Goal: Information Seeking & Learning: Check status

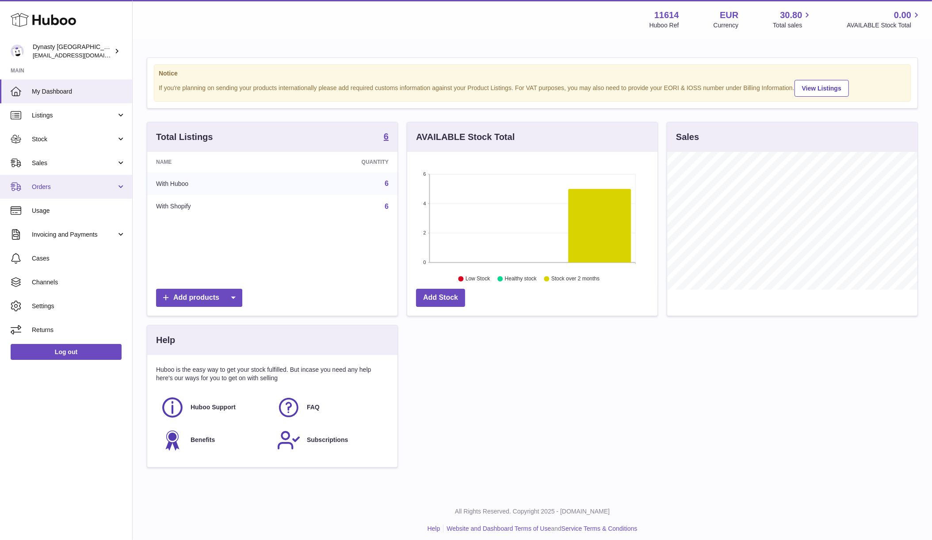
scroll to position [137, 250]
click at [57, 157] on link "Sales" at bounding box center [66, 163] width 132 height 24
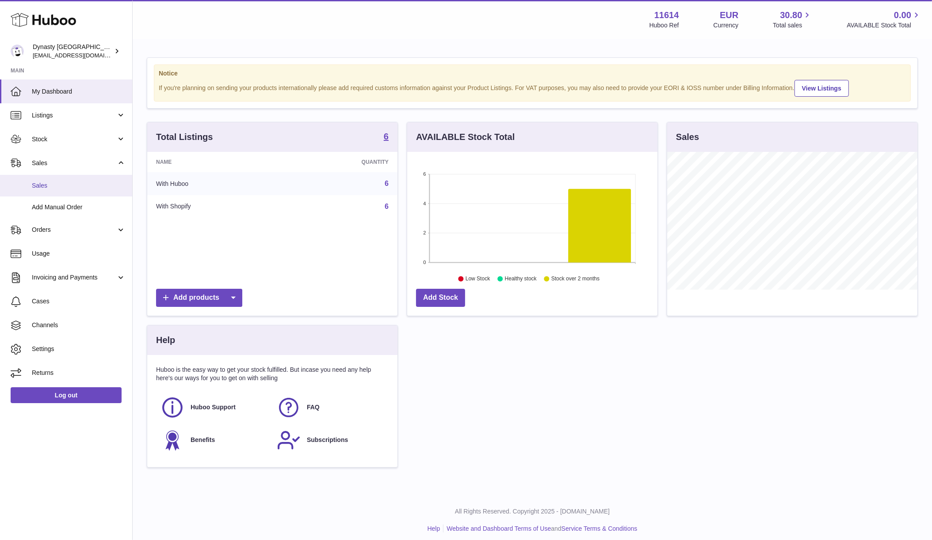
click at [49, 184] on span "Sales" at bounding box center [79, 186] width 94 height 8
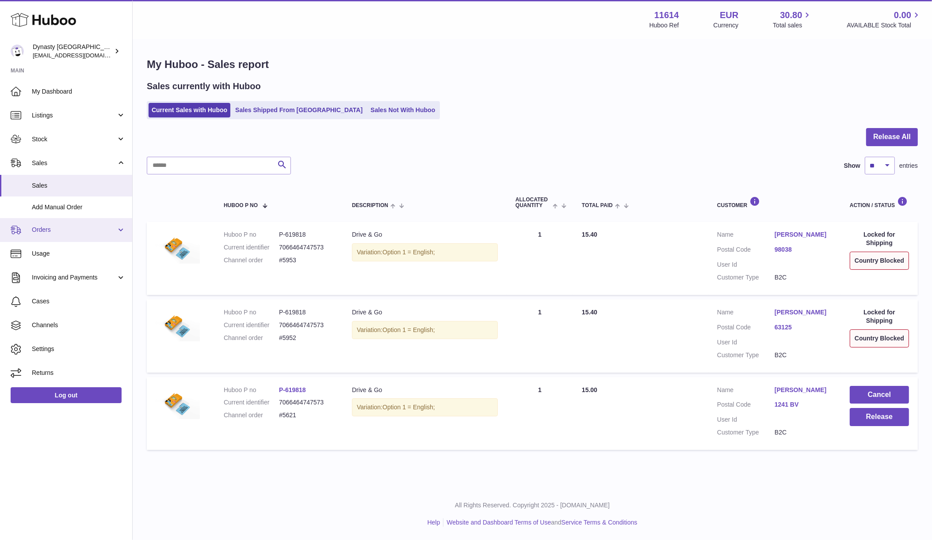
click at [52, 229] on span "Orders" at bounding box center [74, 230] width 84 height 8
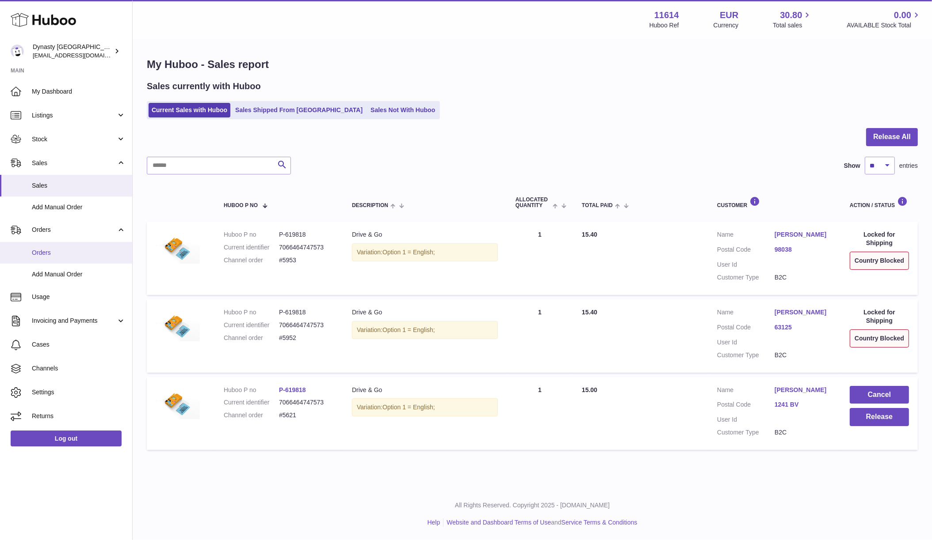
click at [49, 249] on span "Orders" at bounding box center [79, 253] width 94 height 8
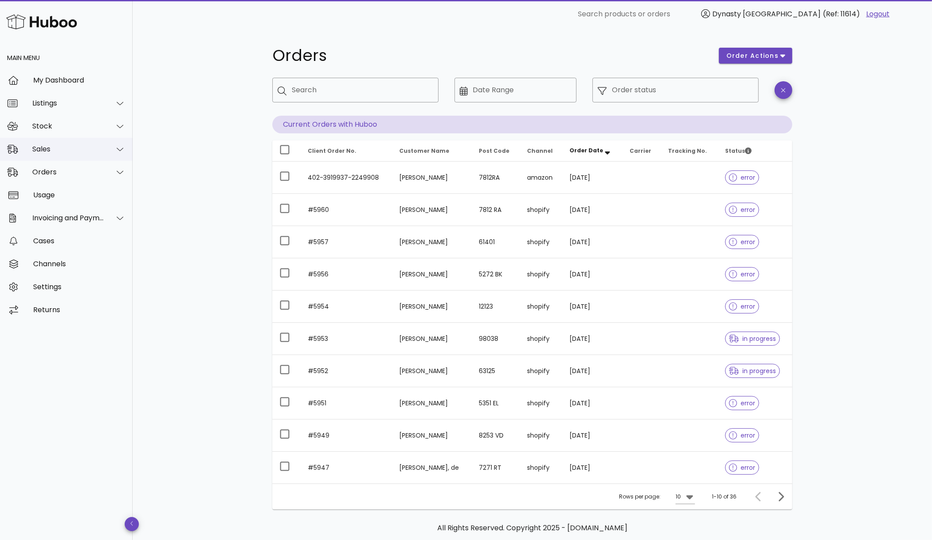
click at [77, 148] on div "Sales" at bounding box center [66, 149] width 133 height 23
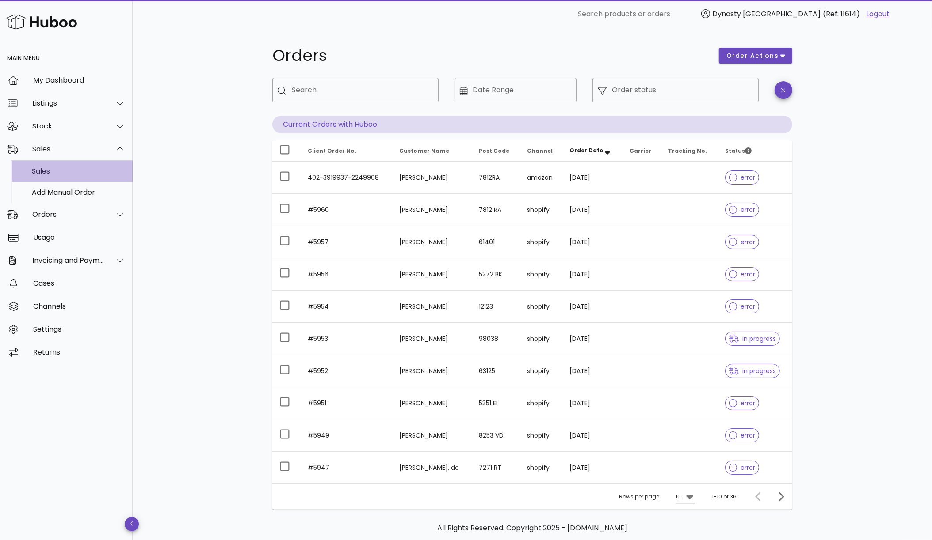
click at [52, 181] on div "Sales" at bounding box center [79, 171] width 94 height 19
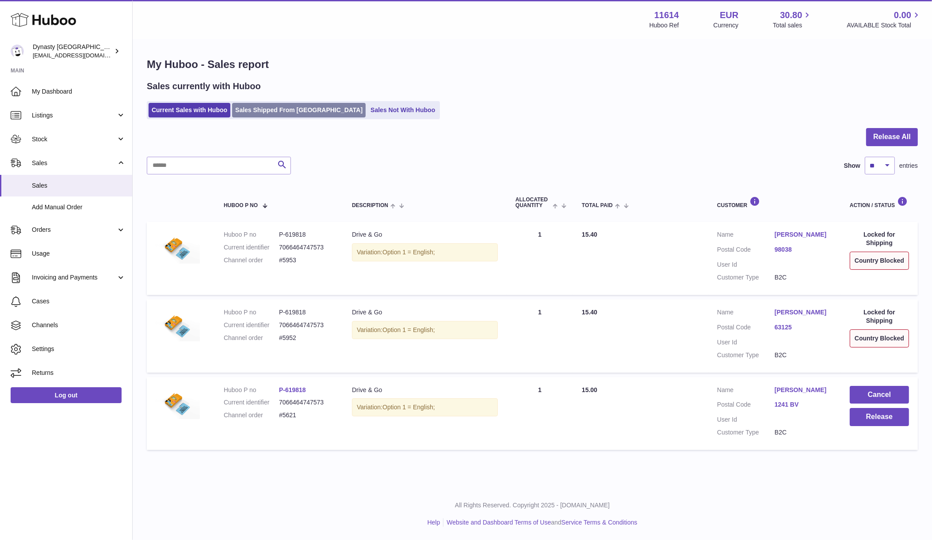
click at [286, 108] on link "Sales Shipped From [GEOGRAPHIC_DATA]" at bounding box center [298, 110] width 133 height 15
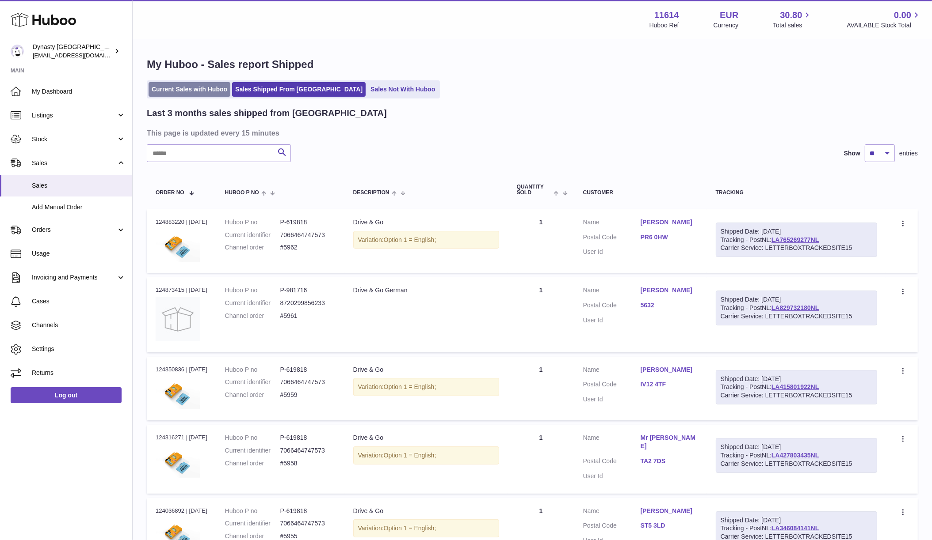
click at [207, 88] on link "Current Sales with Huboo" at bounding box center [189, 89] width 82 height 15
